Goal: Navigation & Orientation: Find specific page/section

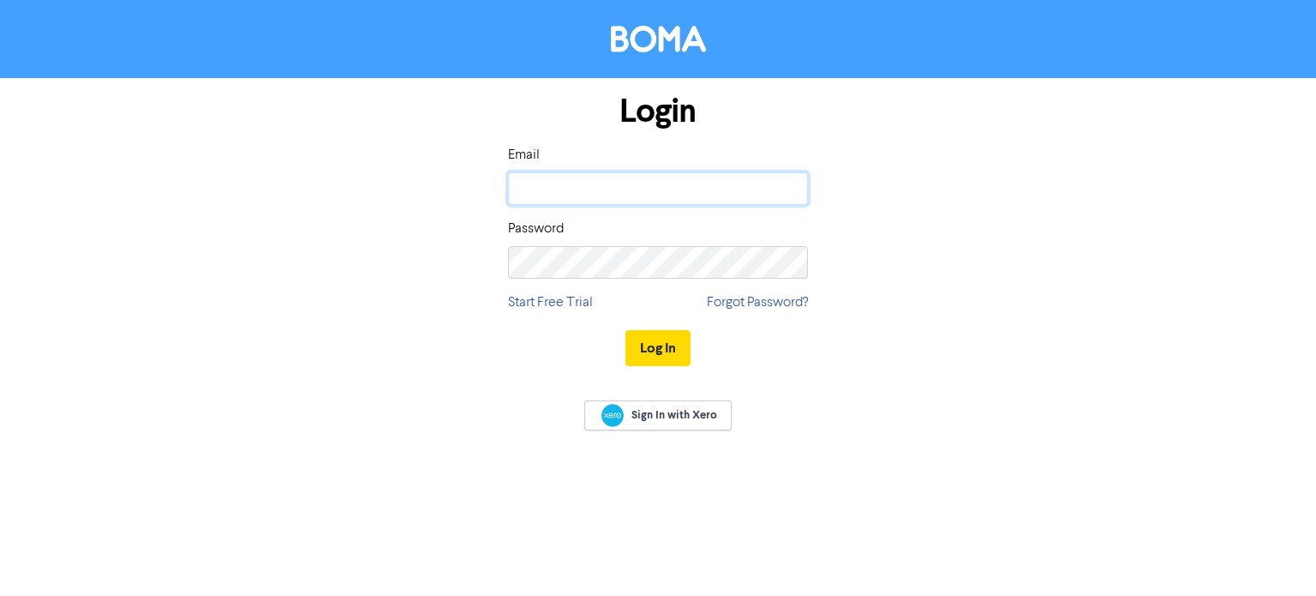
click at [615, 181] on input "email" at bounding box center [658, 188] width 300 height 33
click at [679, 348] on button "Log In" at bounding box center [658, 348] width 65 height 36
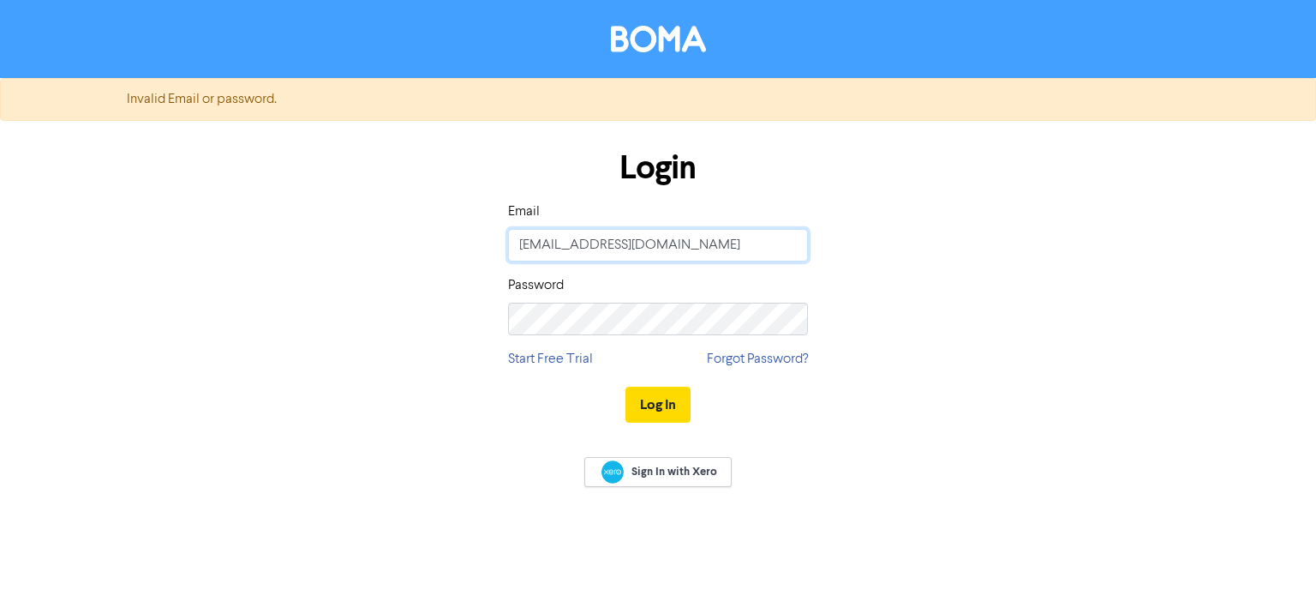
drag, startPoint x: 758, startPoint y: 245, endPoint x: 405, endPoint y: 261, distance: 354.3
click at [405, 261] on div "Login Email admin@watermillaccounting.co.uk Password Start Free Trial Forgot Pa…" at bounding box center [658, 287] width 977 height 305
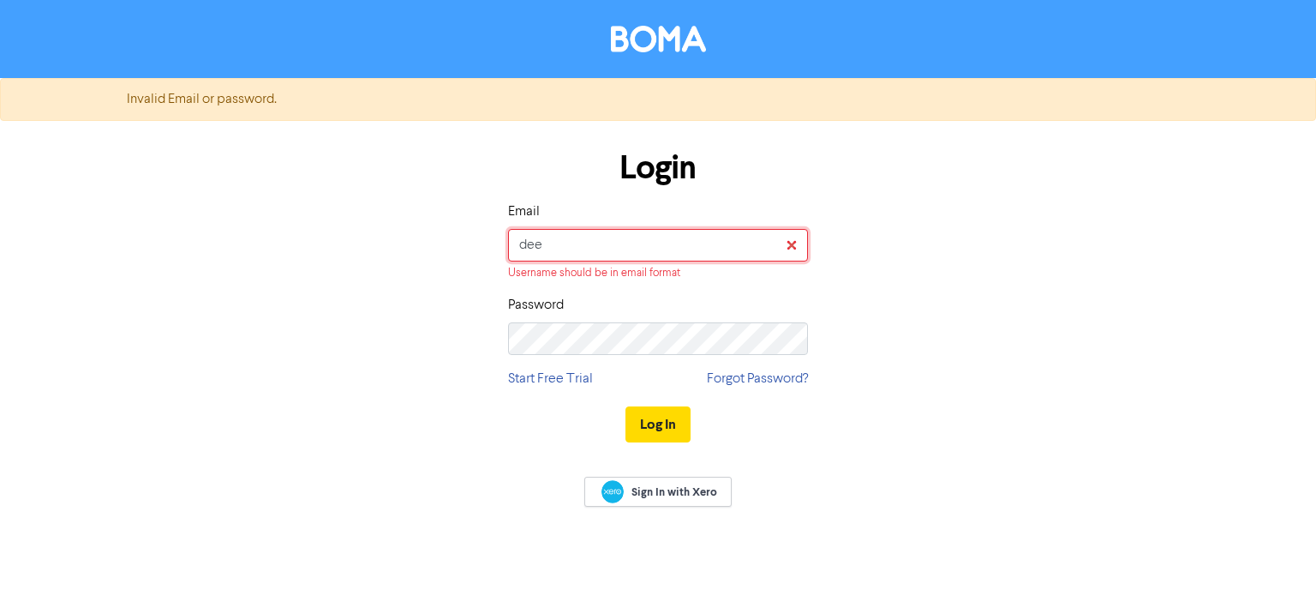
type input "deepti@watermillaccounting.co.uk"
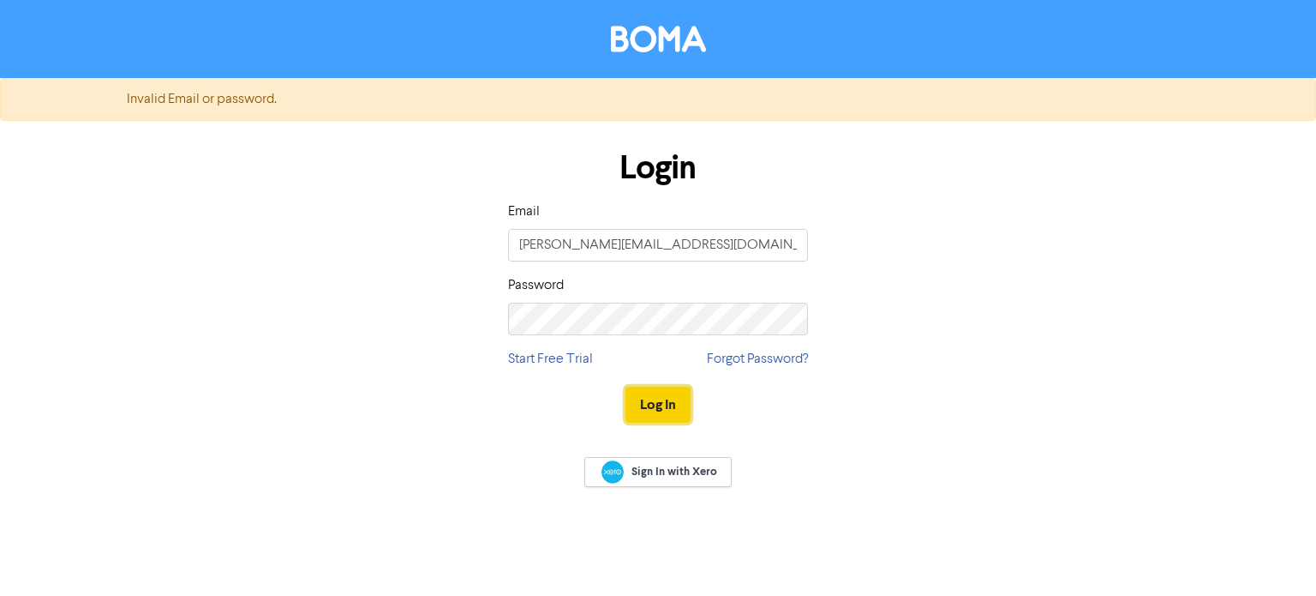
click at [659, 404] on button "Log In" at bounding box center [658, 405] width 65 height 36
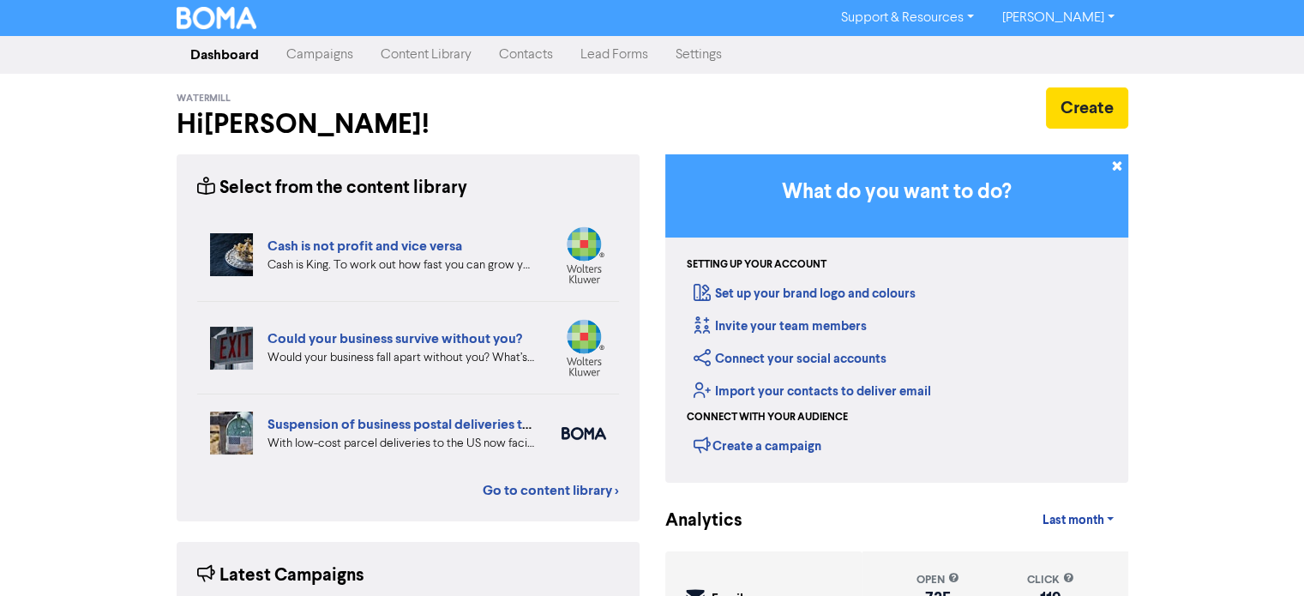
click at [321, 61] on link "Campaigns" at bounding box center [320, 55] width 94 height 34
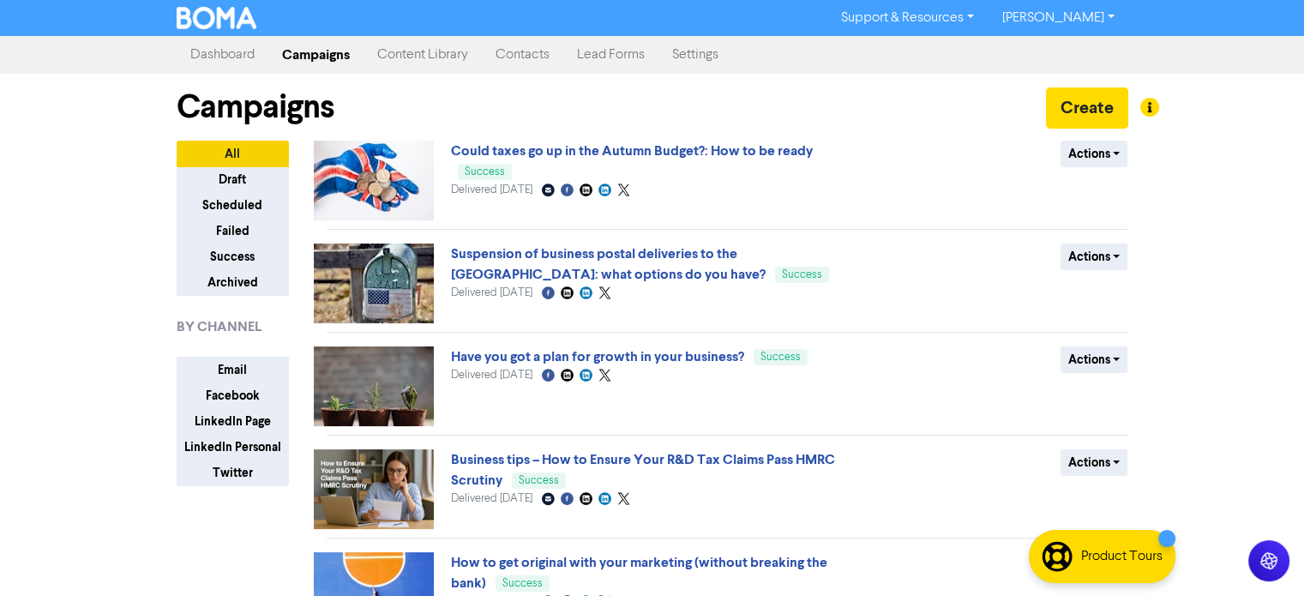
click at [424, 57] on link "Content Library" at bounding box center [422, 55] width 118 height 34
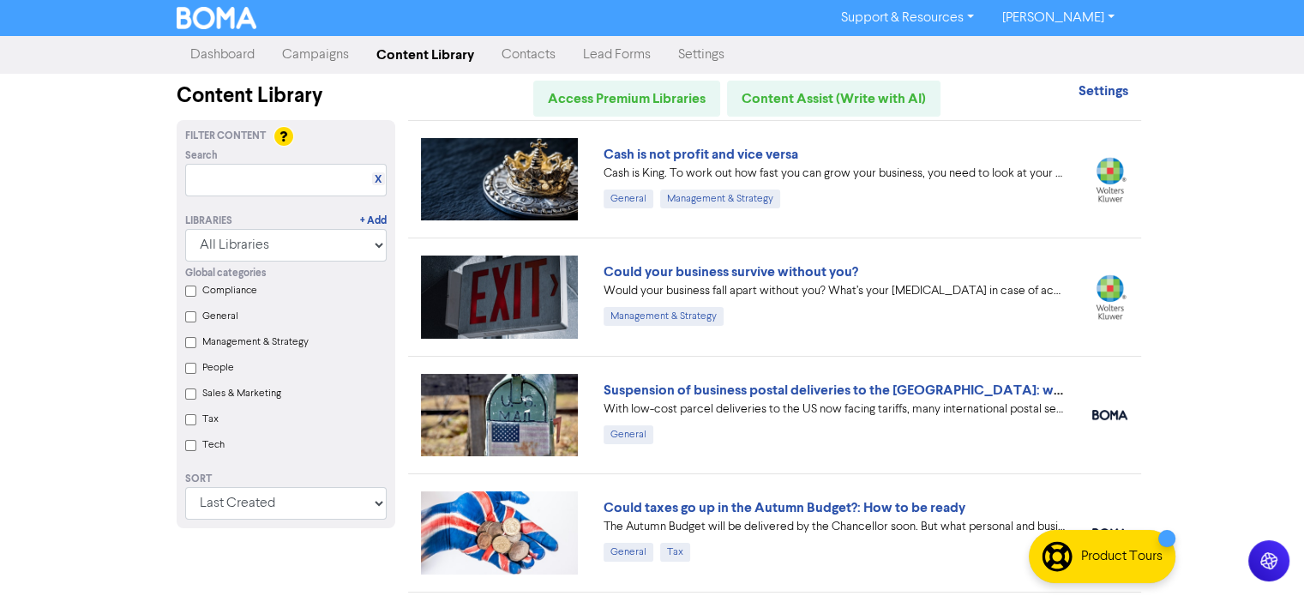
click at [300, 58] on link "Campaigns" at bounding box center [315, 55] width 94 height 34
